Goal: Use online tool/utility: Utilize a website feature to perform a specific function

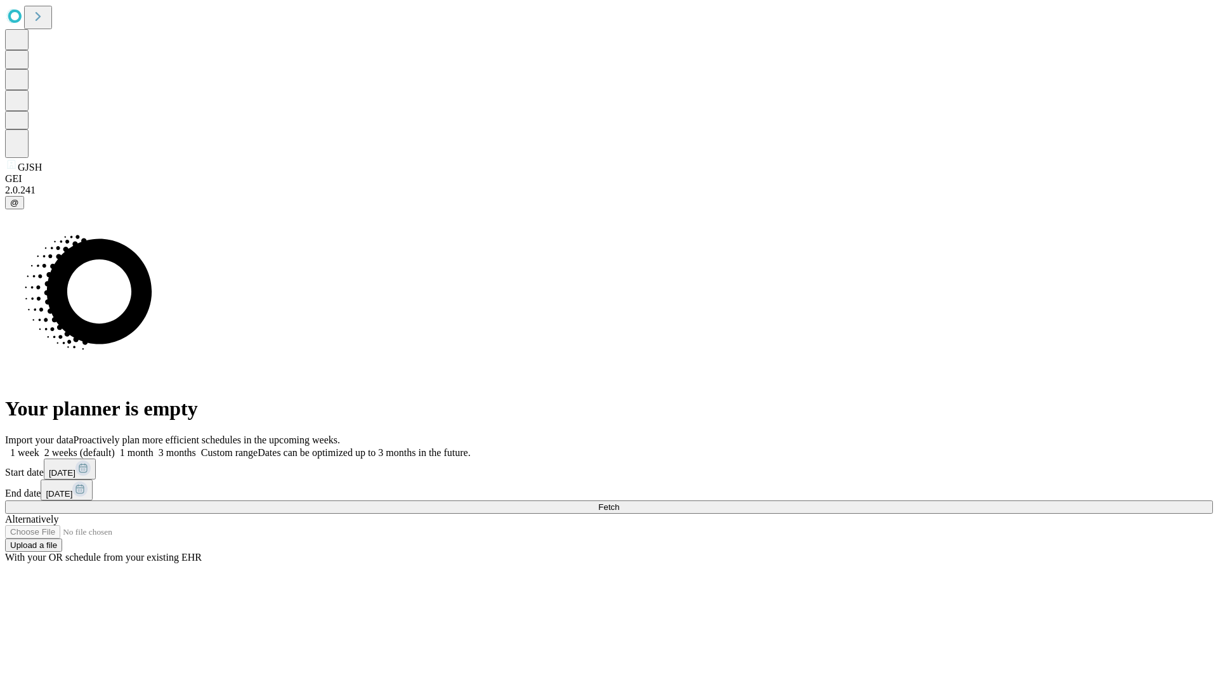
click at [619, 502] on span "Fetch" at bounding box center [608, 507] width 21 height 10
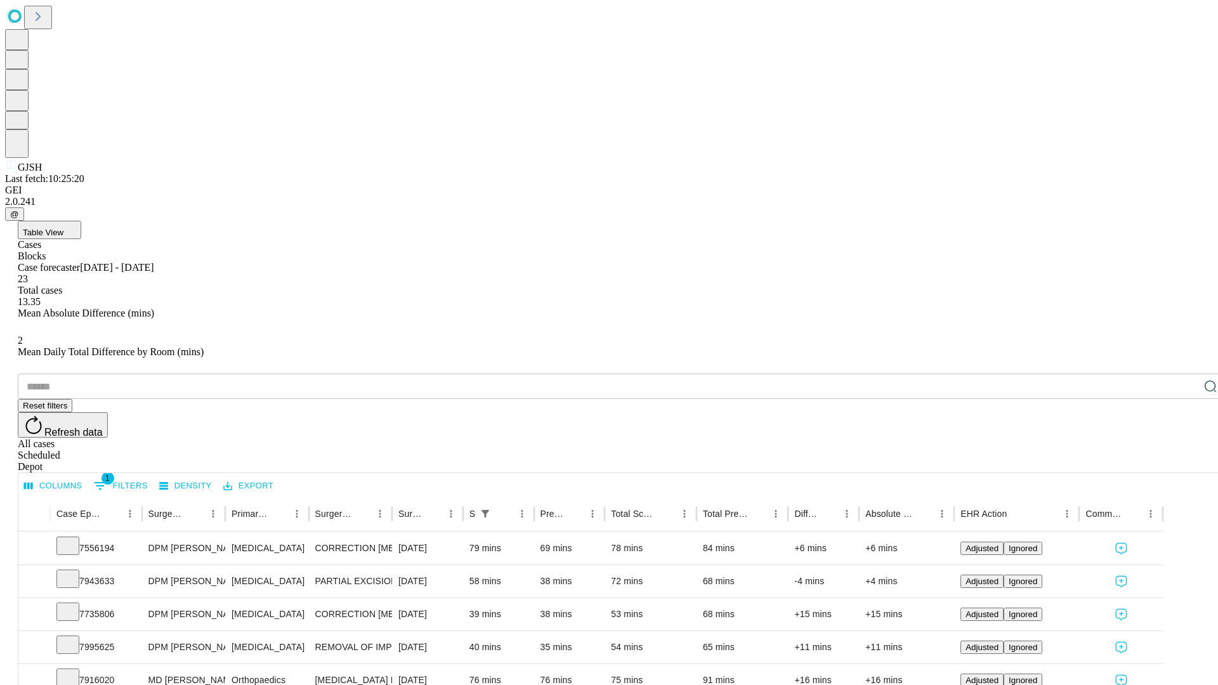
click at [63, 228] on span "Table View" at bounding box center [43, 233] width 41 height 10
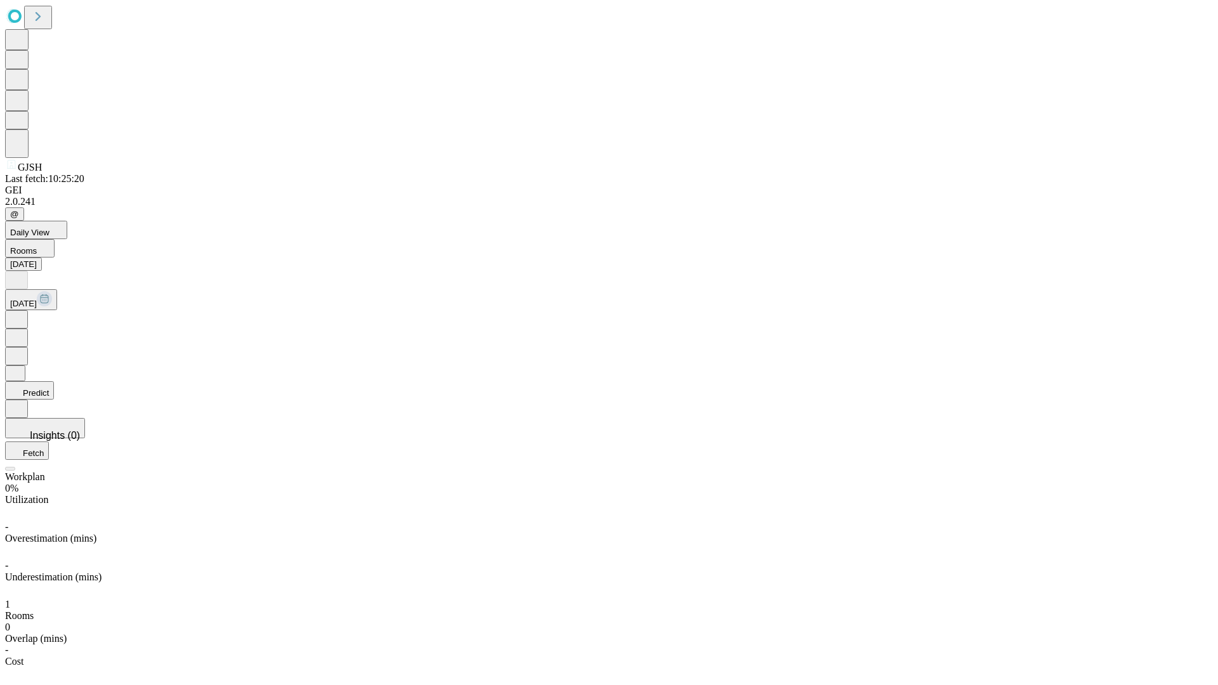
click at [54, 381] on button "Predict" at bounding box center [29, 390] width 49 height 18
